Goal: Task Accomplishment & Management: Complete application form

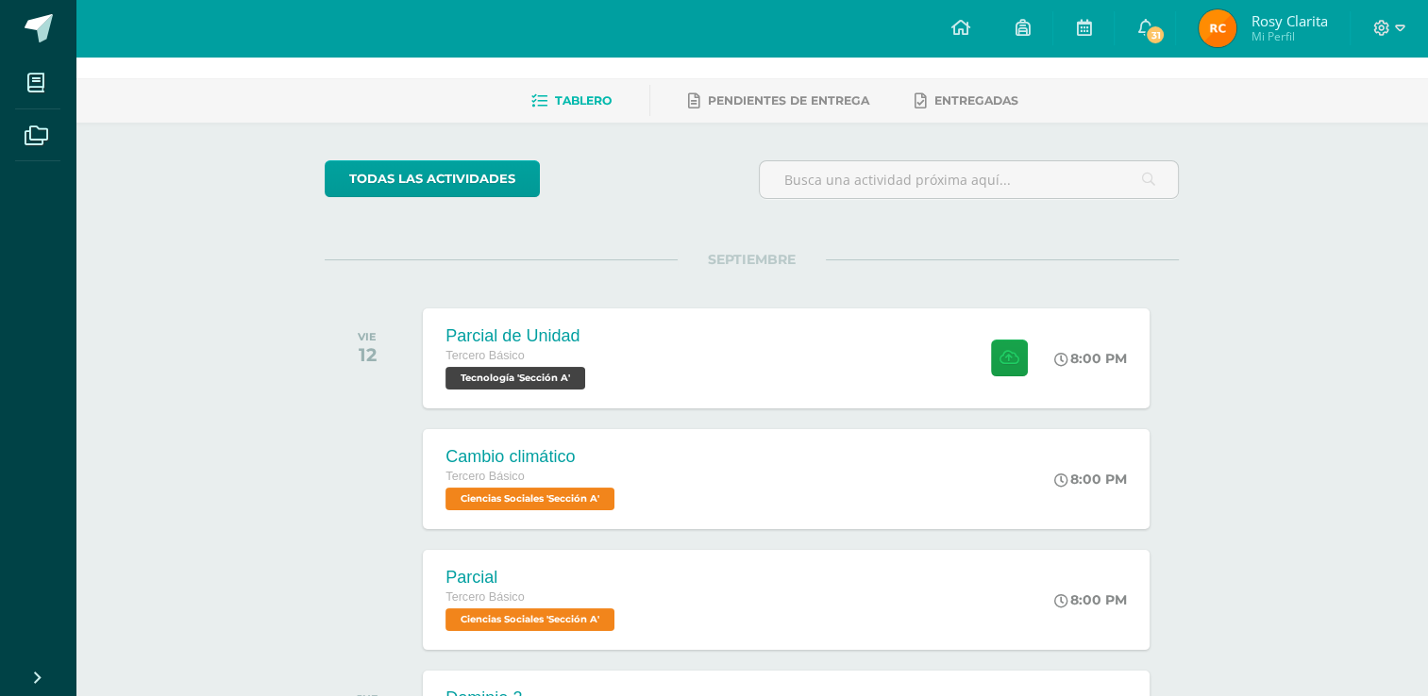
scroll to position [64, 0]
click at [895, 366] on div "Parcial de Unidad Tercero Básico Tecnología 'Sección A' 8:00 PM Parcial de Unid…" at bounding box center [786, 358] width 733 height 101
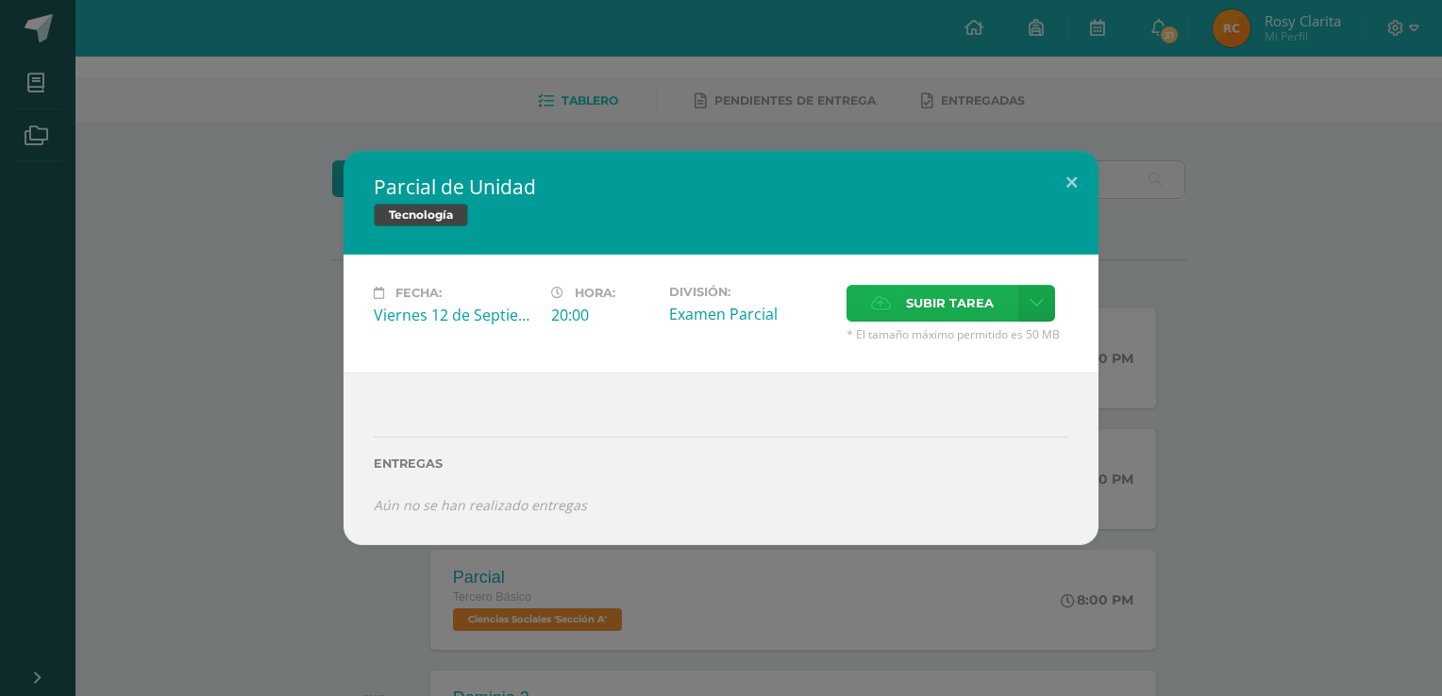
click at [924, 308] on span "Subir tarea" at bounding box center [950, 303] width 88 height 35
click at [0, 0] on input "Subir tarea" at bounding box center [0, 0] width 0 height 0
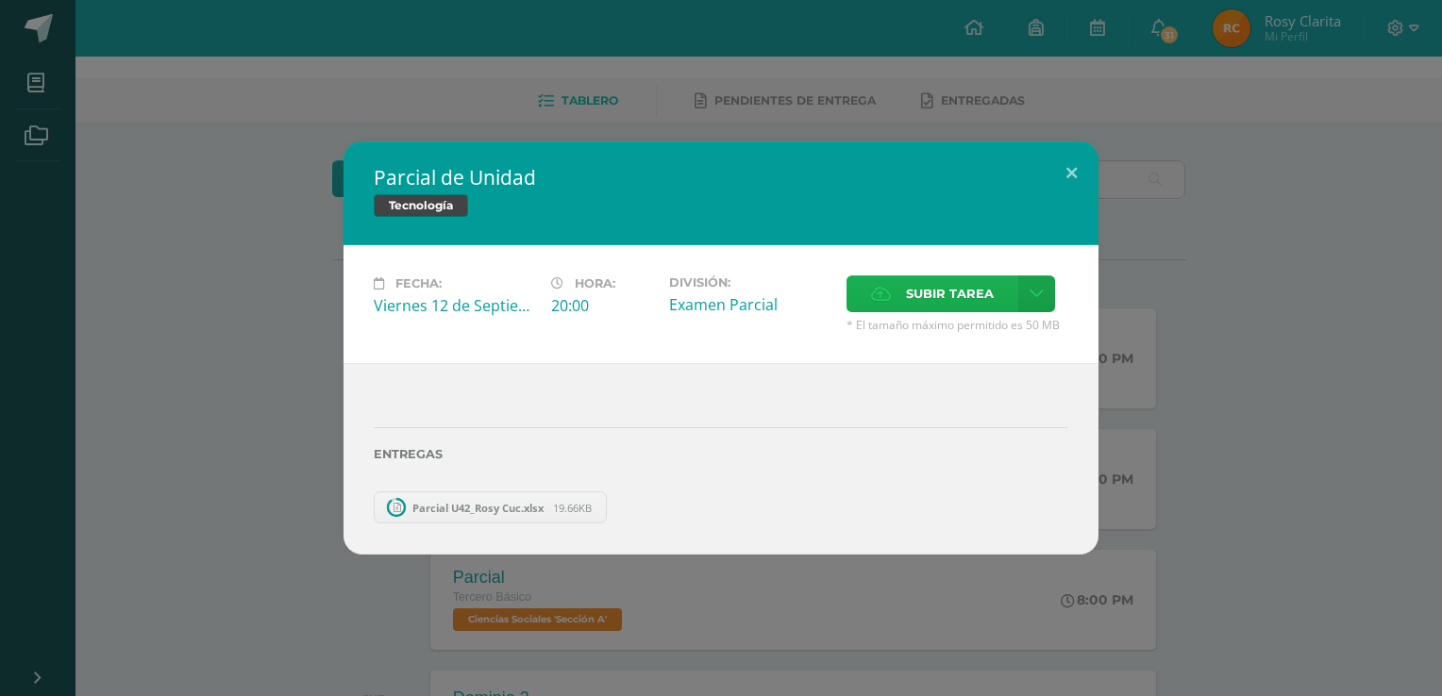
click at [950, 283] on div "Fecha: Viernes 12 de Septiembre Hora: 20:00 División: Examen Parcial Cancelar" at bounding box center [720, 304] width 755 height 118
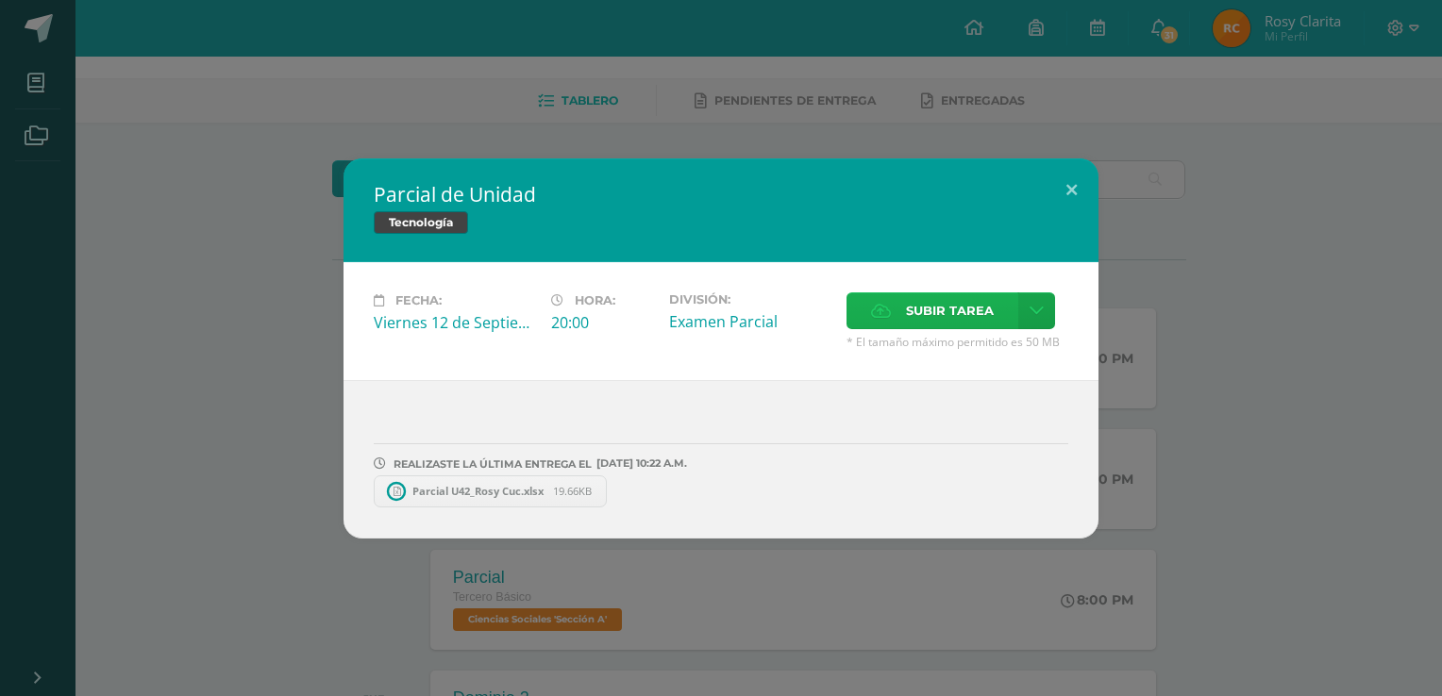
click at [906, 305] on span "Subir tarea" at bounding box center [950, 310] width 88 height 35
click at [0, 0] on input "Subir tarea" at bounding box center [0, 0] width 0 height 0
click at [1078, 194] on button at bounding box center [1072, 191] width 54 height 64
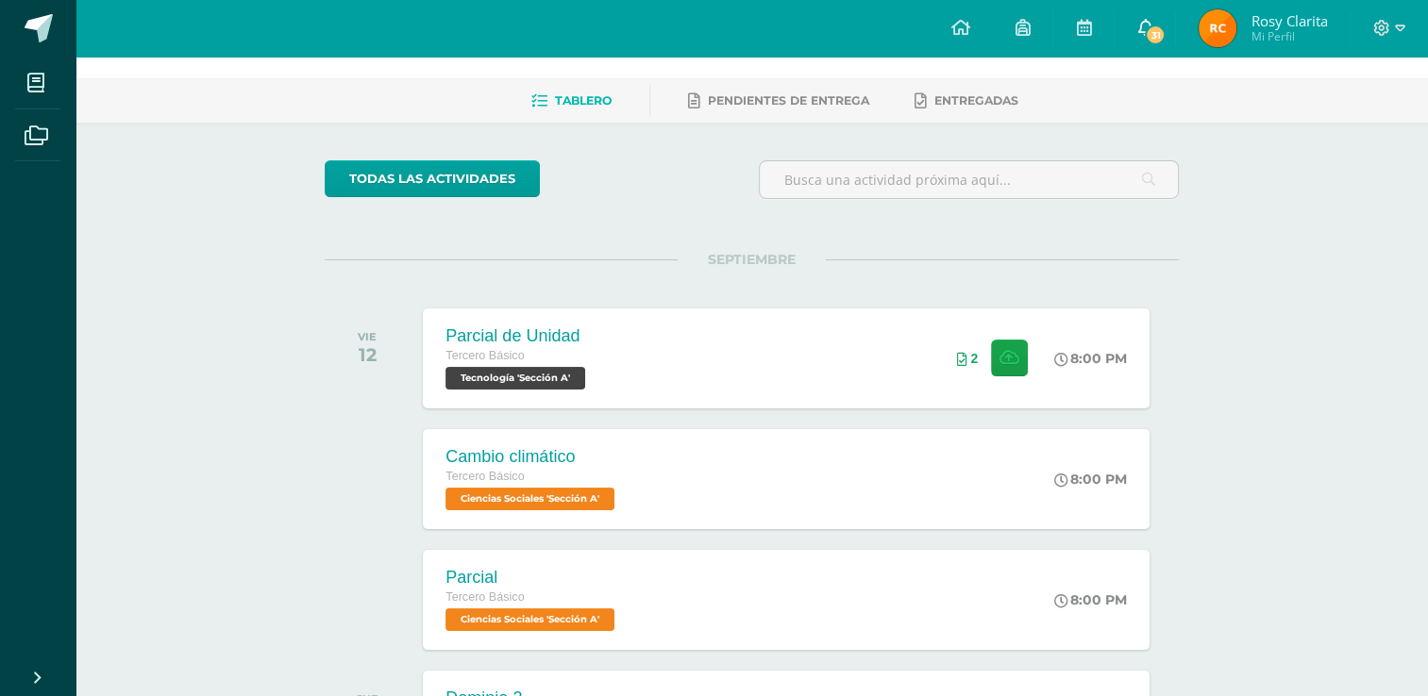
click at [1148, 39] on span "31" at bounding box center [1155, 35] width 21 height 21
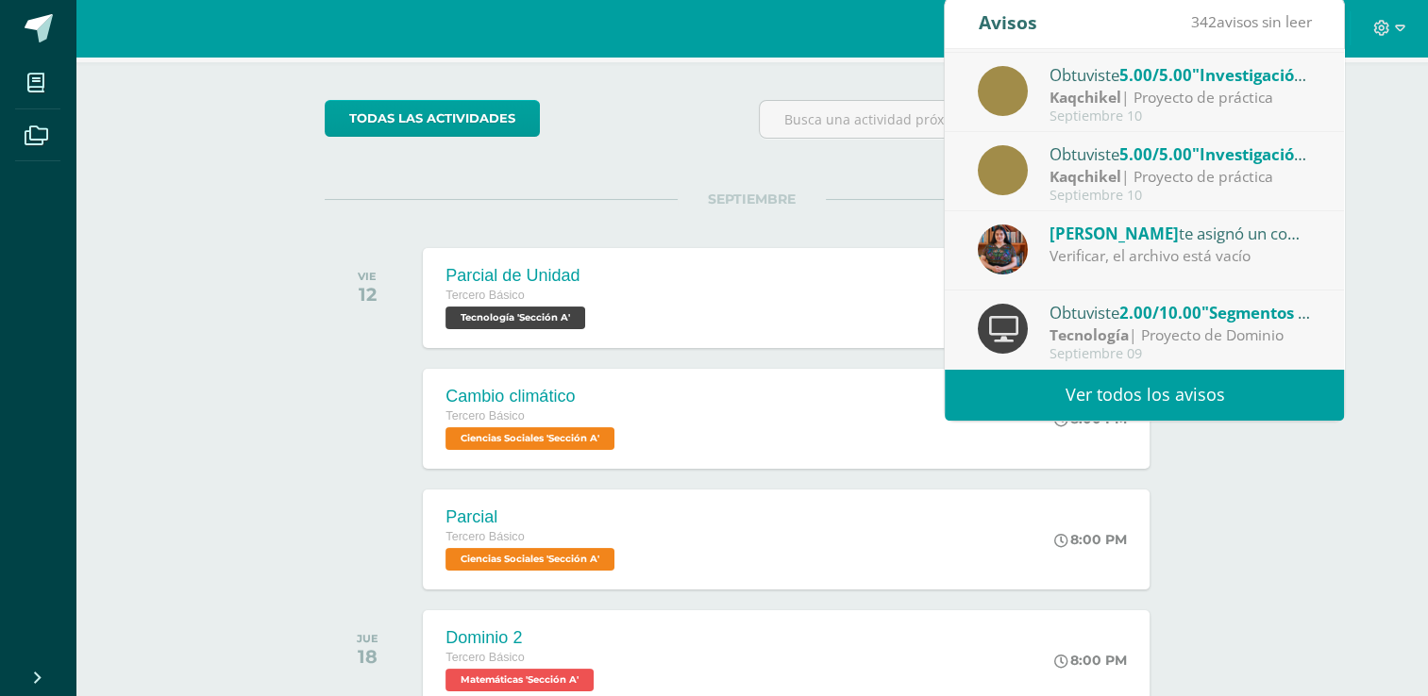
scroll to position [125, 0]
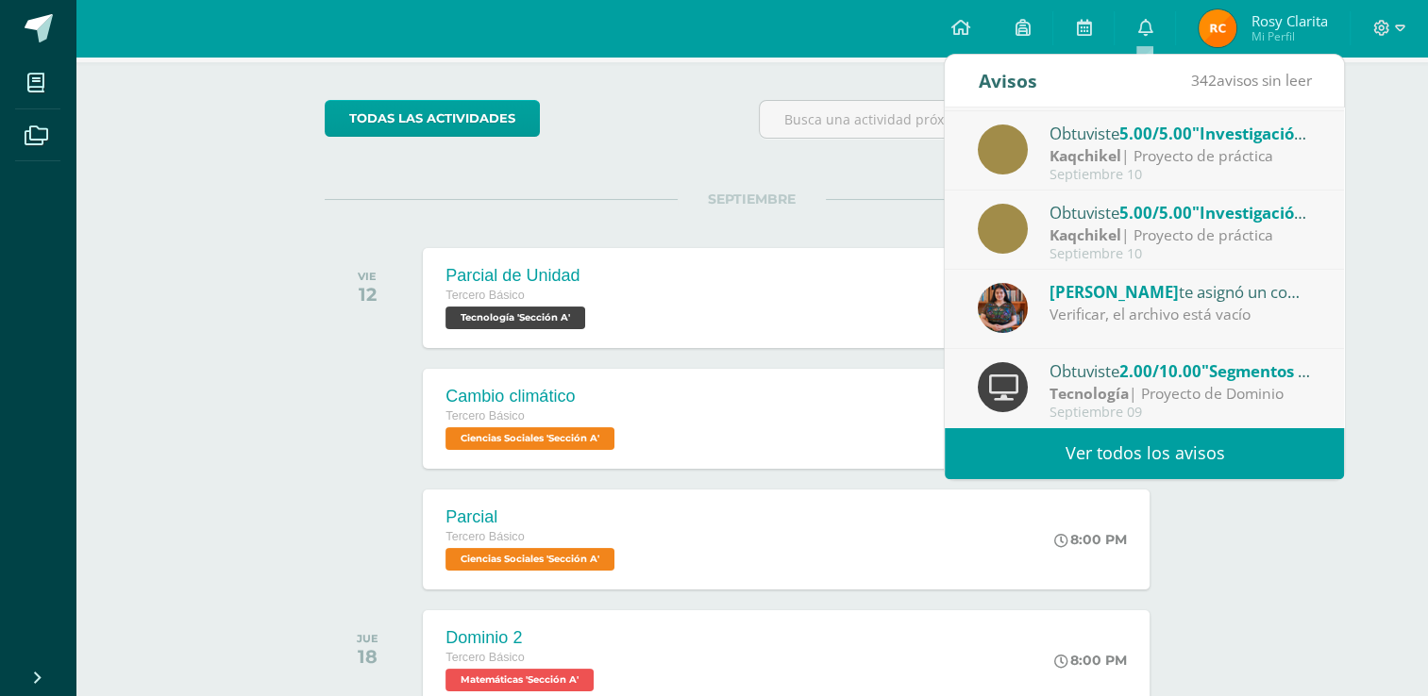
click at [1187, 300] on div "Alexandra Bulux te asignó un comentario en 'Segmentos y Tablas' para 'Tecnologí…" at bounding box center [1180, 291] width 262 height 25
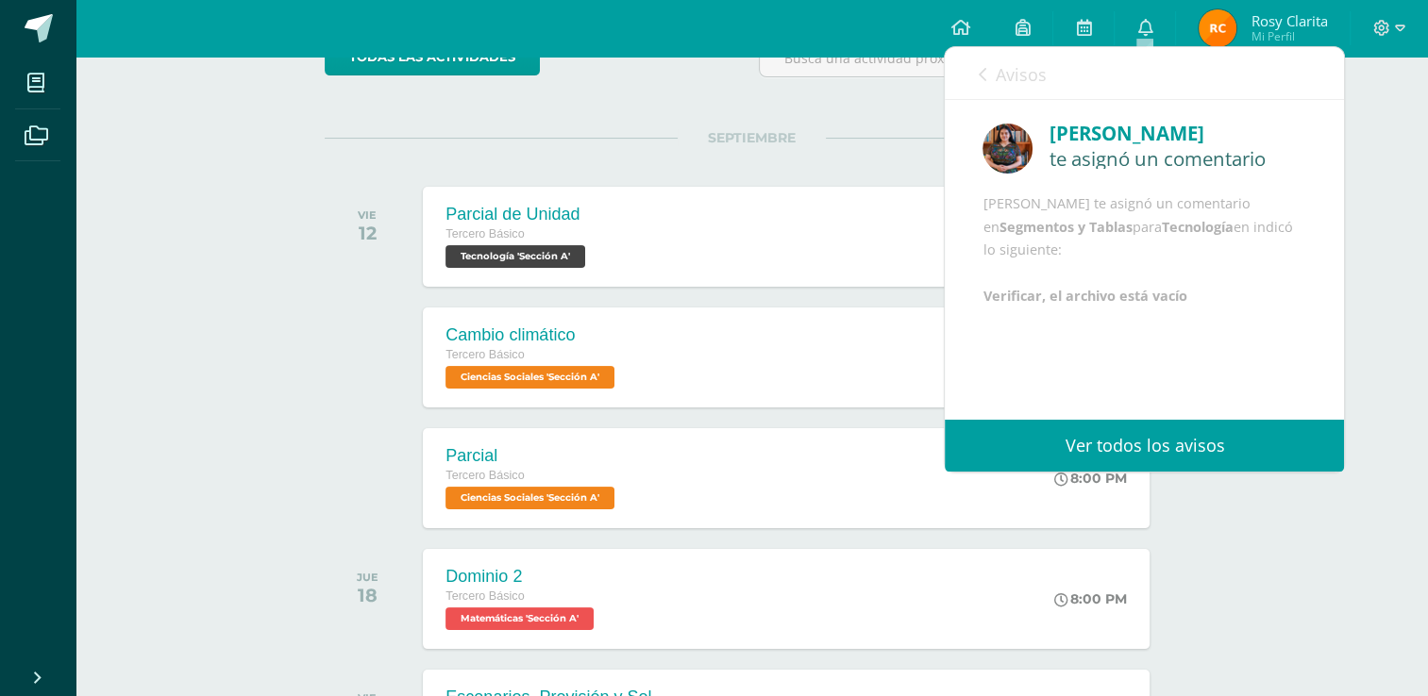
scroll to position [192, 0]
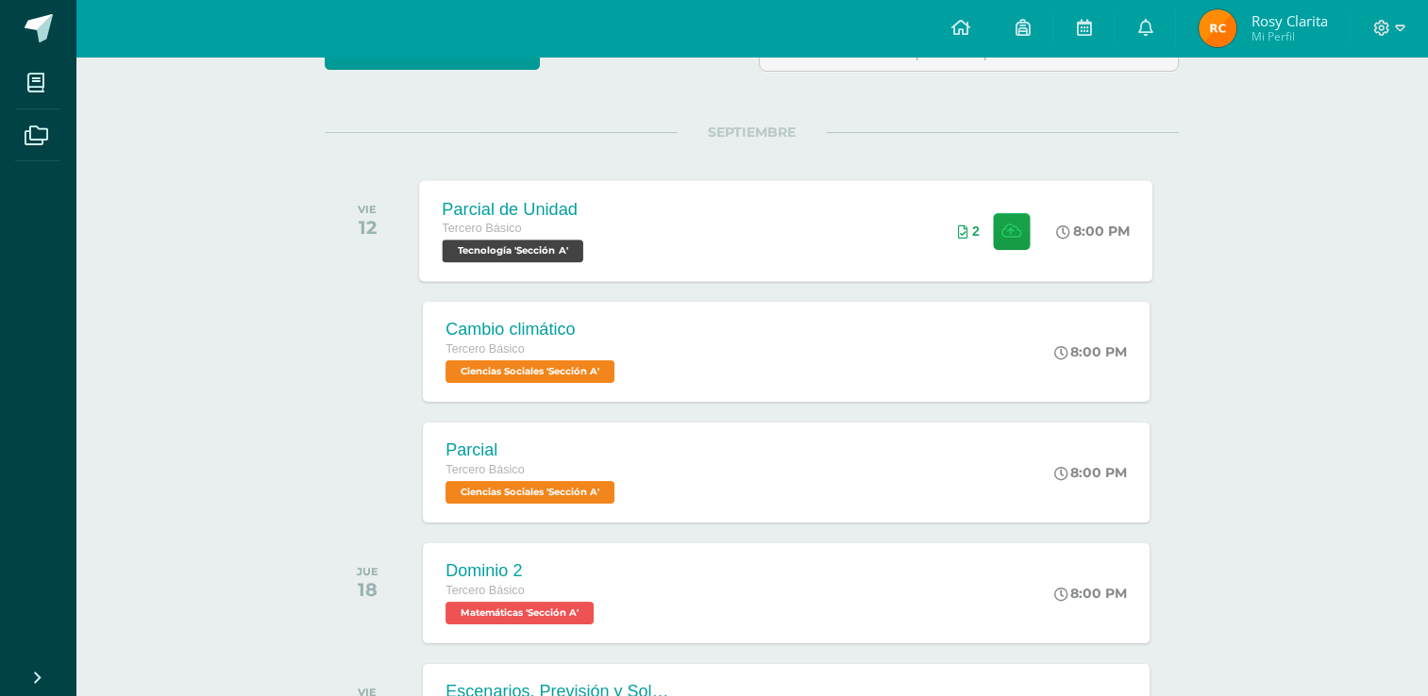
click at [819, 213] on div "Parcial de Unidad Tercero Básico Tecnología 'Sección A' 8:00 PM 2 Parcial de Un…" at bounding box center [786, 230] width 733 height 101
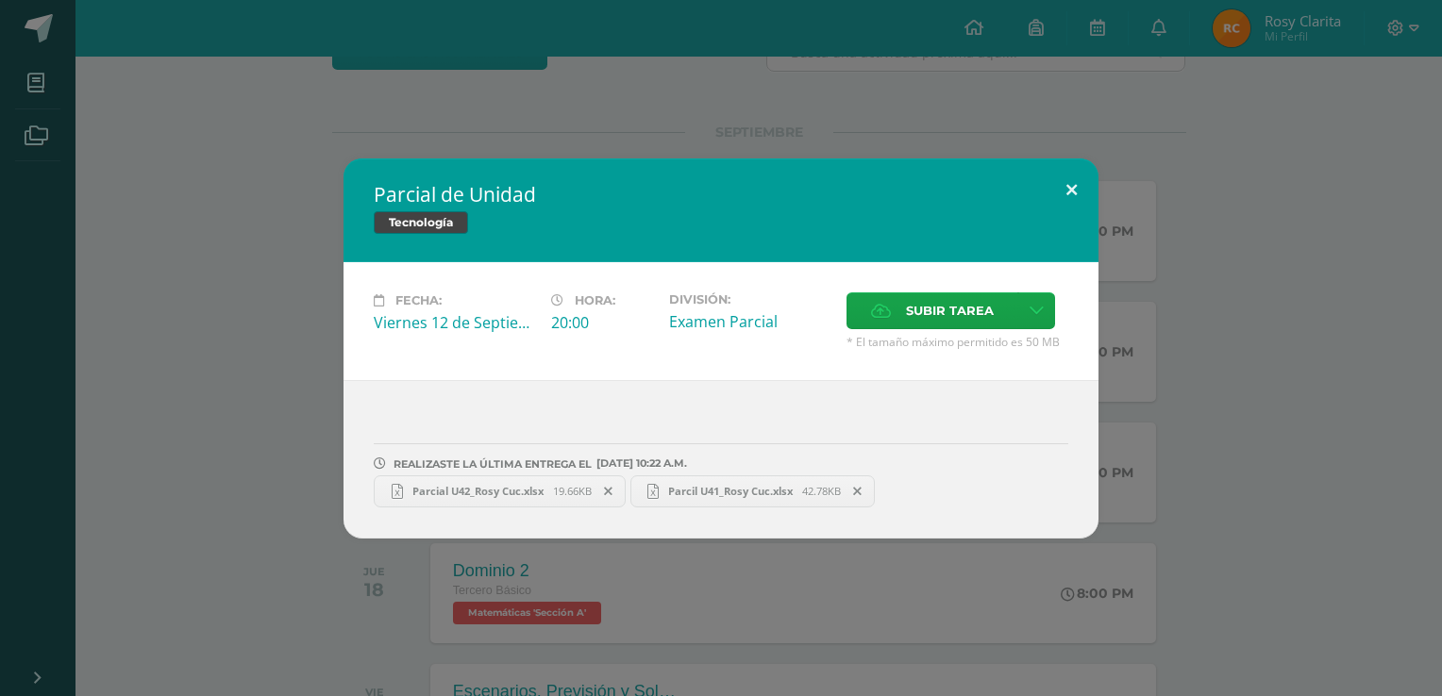
click at [1074, 194] on button at bounding box center [1072, 191] width 54 height 64
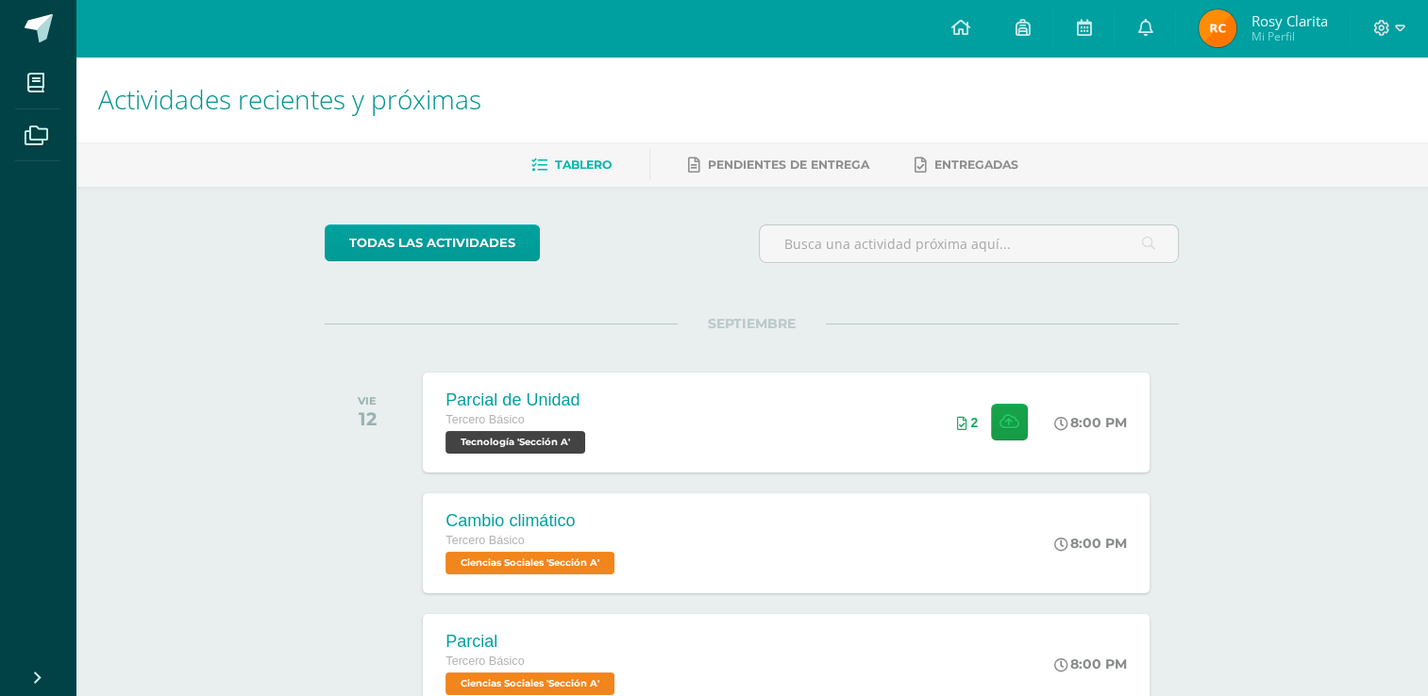
scroll to position [0, 0]
click at [1083, 25] on icon at bounding box center [1083, 27] width 15 height 17
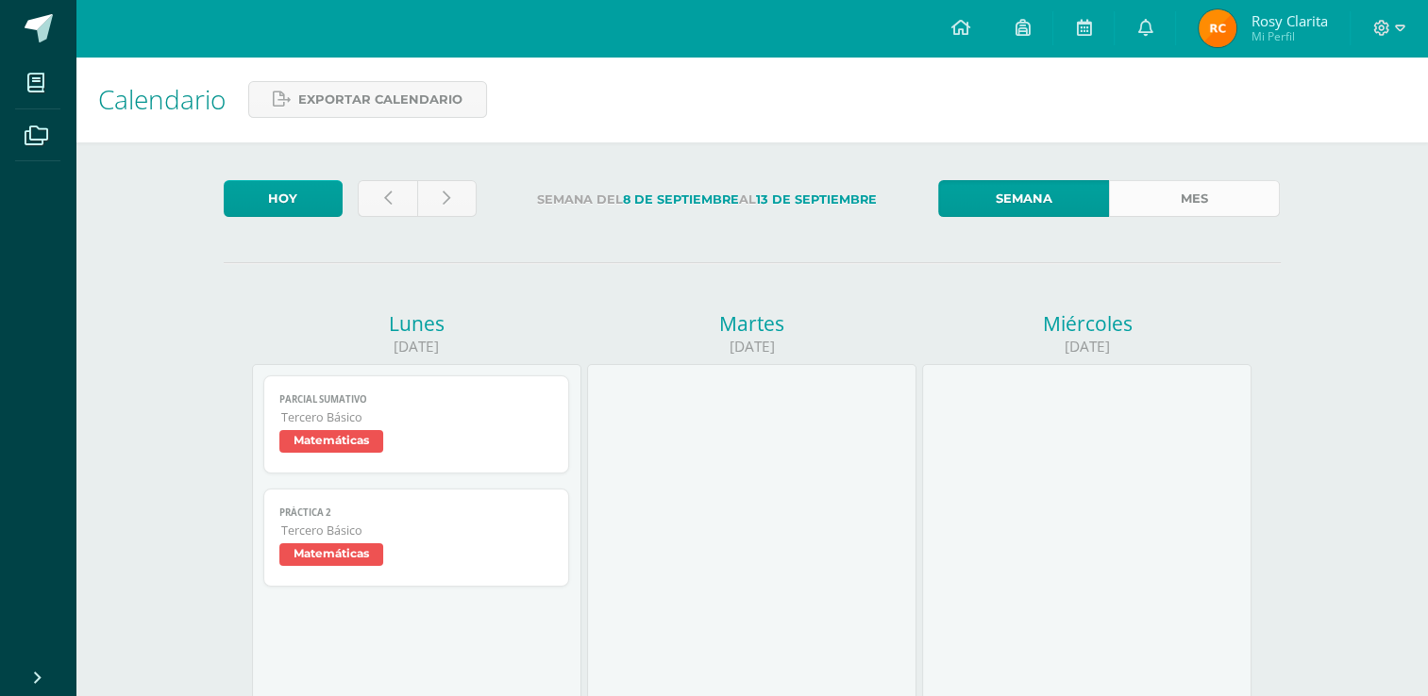
click at [1181, 194] on link "Mes" at bounding box center [1194, 198] width 171 height 37
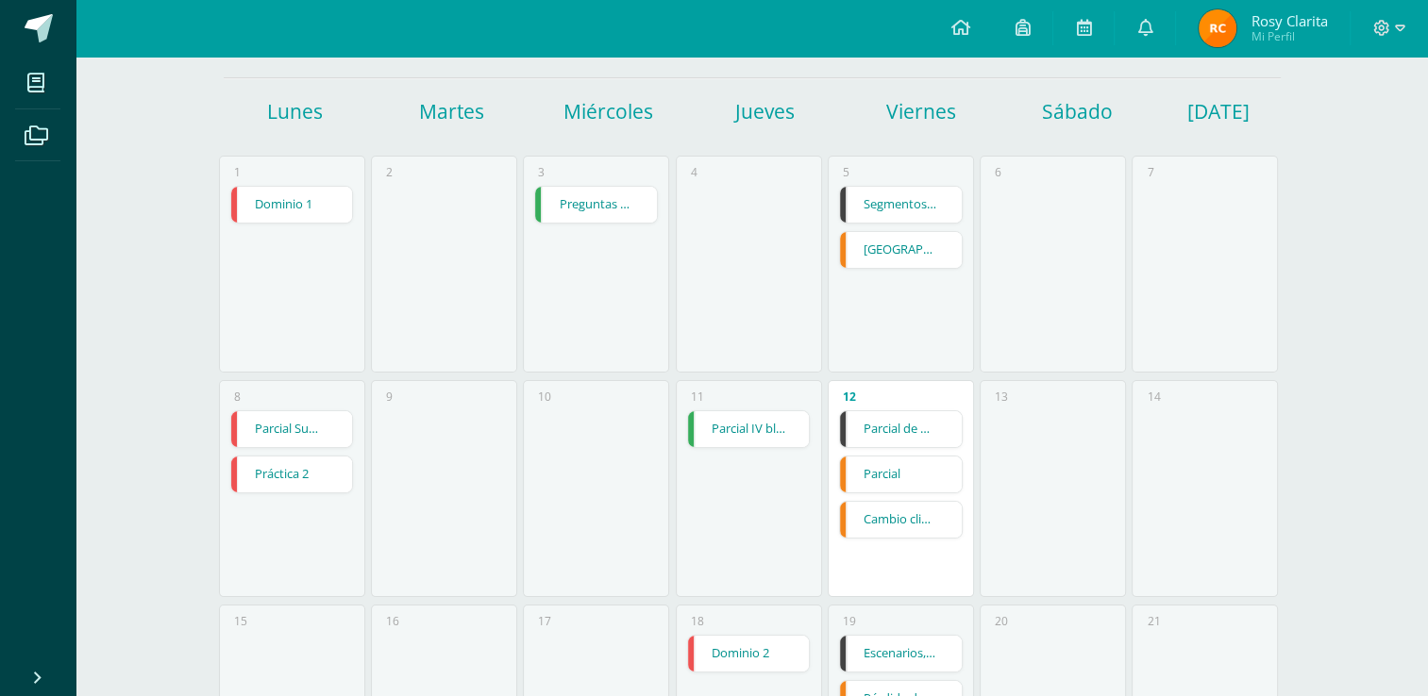
scroll to position [189, 0]
click at [888, 198] on link "Segmentos y Tablas" at bounding box center [901, 201] width 122 height 36
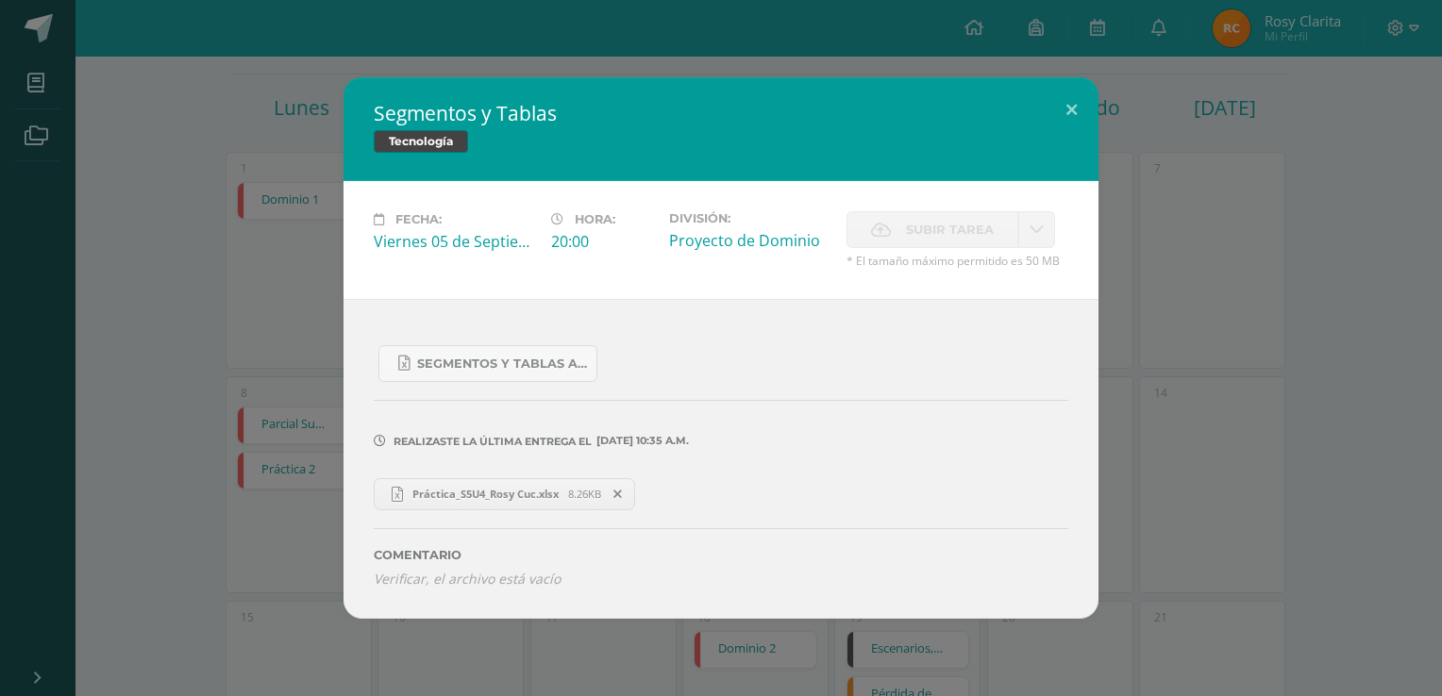
click at [531, 493] on span "Práctica_S5U4_Rosy Cuc.xlsx" at bounding box center [485, 494] width 165 height 14
click at [1072, 104] on button at bounding box center [1072, 109] width 54 height 64
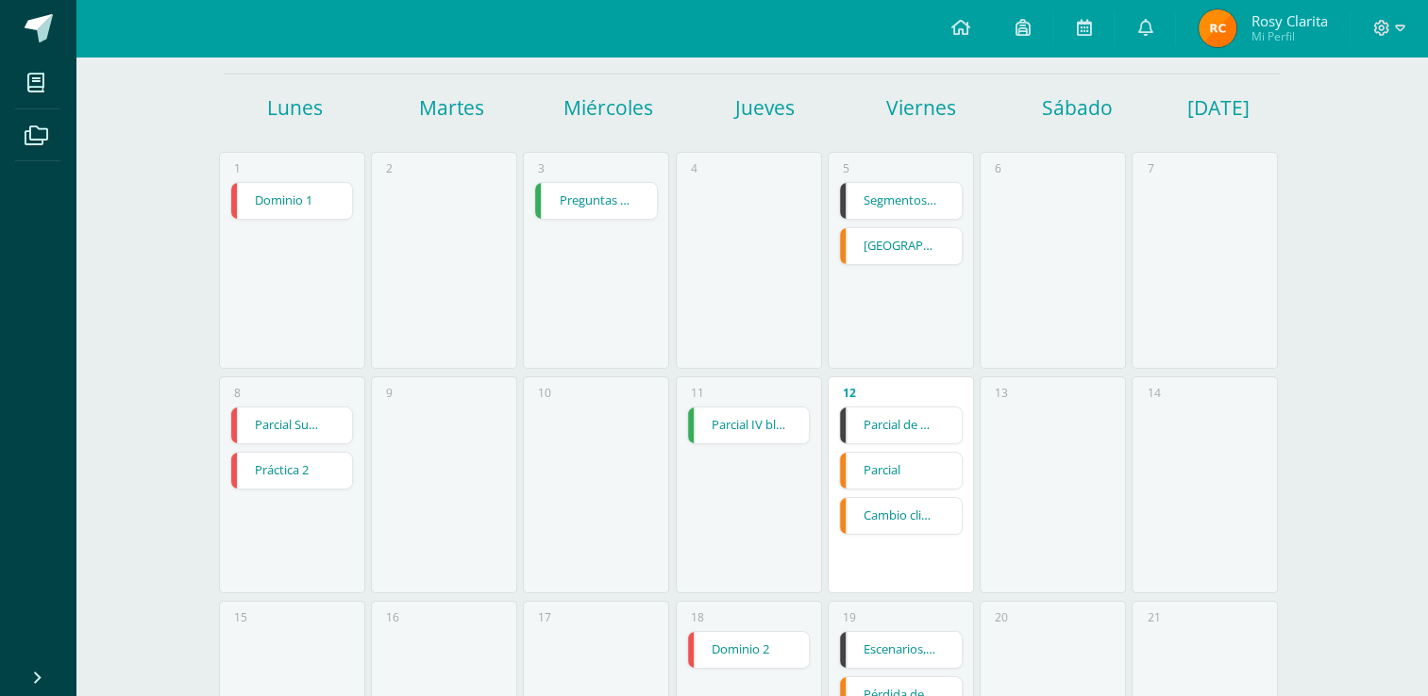
scroll to position [0, 0]
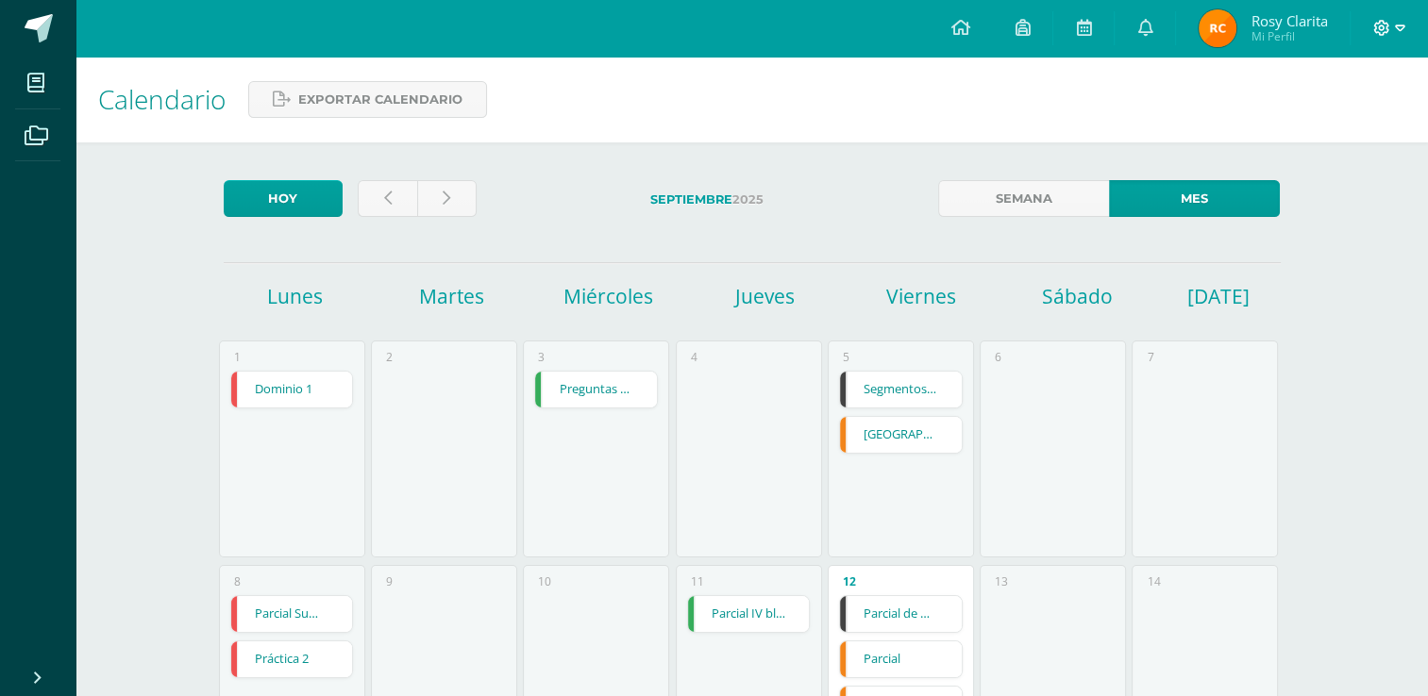
click at [1395, 31] on icon at bounding box center [1400, 28] width 10 height 17
click at [1314, 131] on span "Cerrar sesión" at bounding box center [1338, 128] width 85 height 18
